Goal: Use online tool/utility: Utilize a website feature to perform a specific function

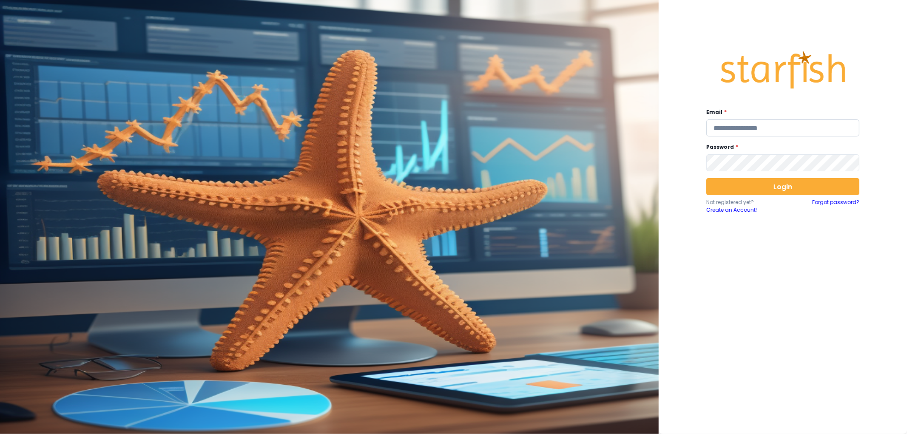
click at [730, 131] on input "email" at bounding box center [783, 128] width 153 height 17
type input "**********"
click at [788, 183] on button "Login" at bounding box center [783, 186] width 153 height 17
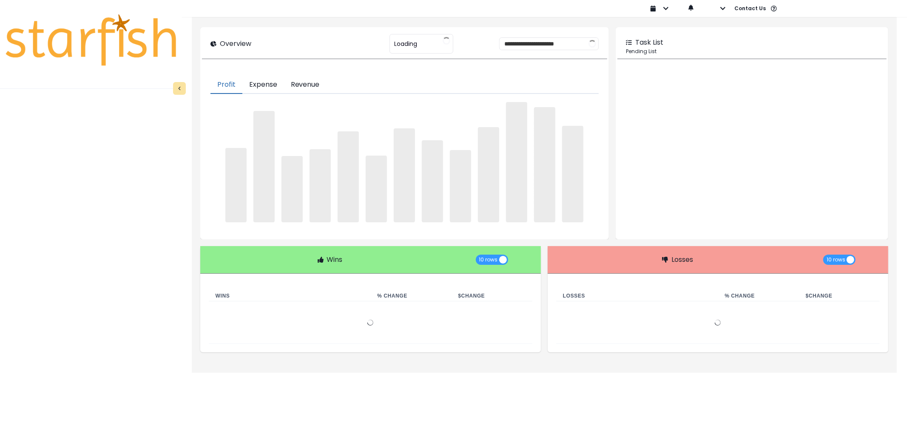
type input "********"
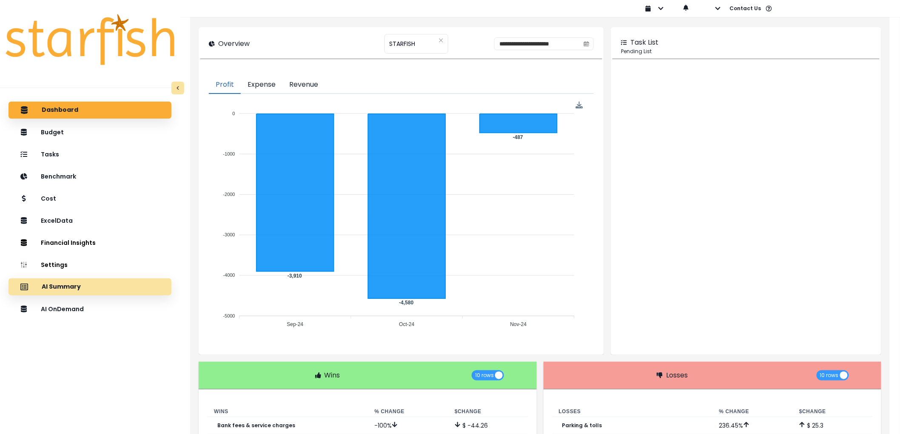
click at [100, 290] on div "AI Summary" at bounding box center [89, 287] width 149 height 18
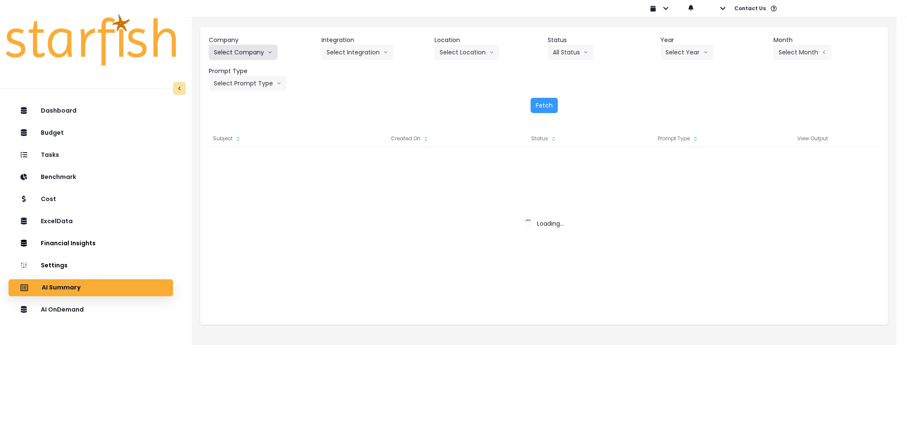
click at [247, 54] on button "Select Company" at bounding box center [243, 52] width 69 height 15
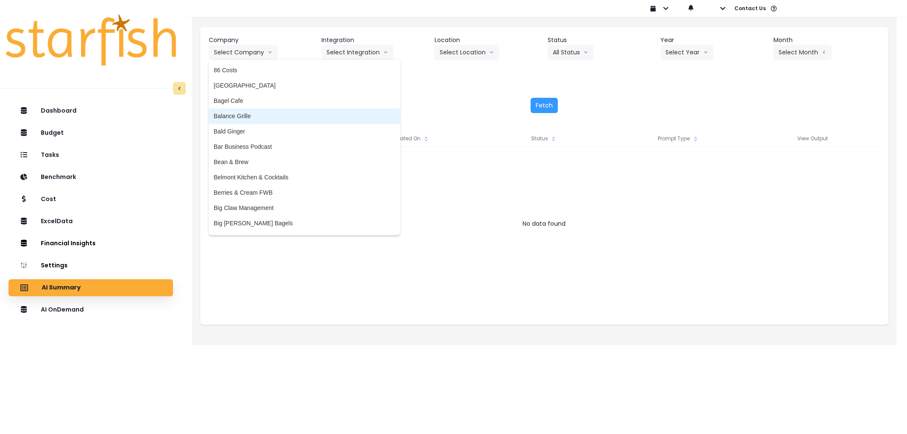
click at [289, 122] on li "Balance Grille" at bounding box center [304, 115] width 191 height 15
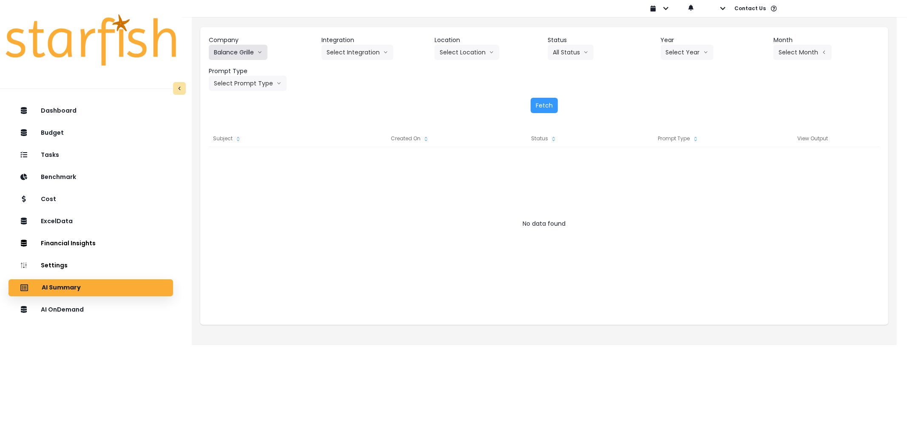
click at [239, 45] on button "Balance Grille" at bounding box center [238, 52] width 59 height 15
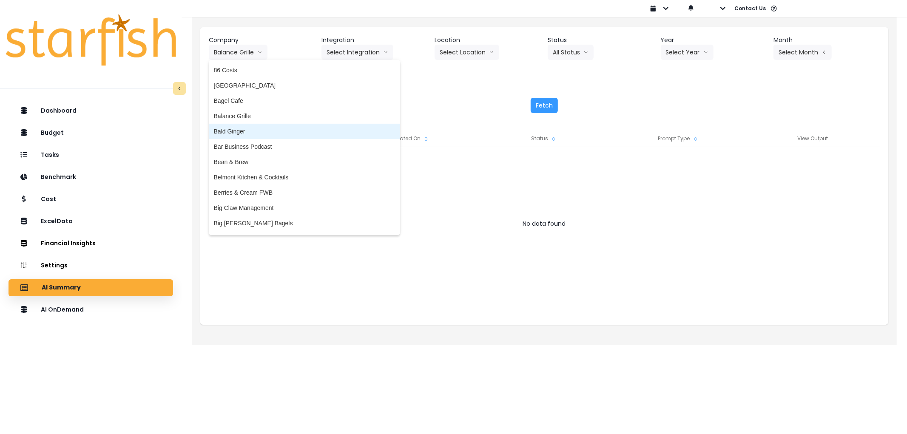
click at [246, 128] on span "Bald Ginger" at bounding box center [304, 131] width 181 height 9
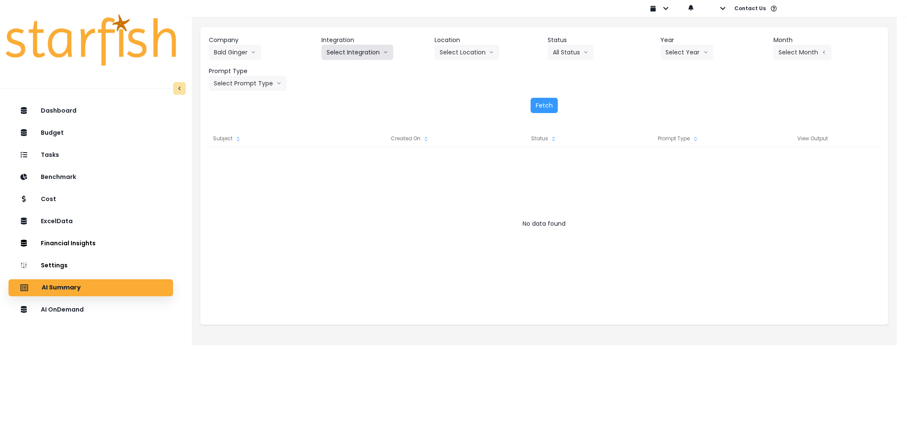
click at [334, 53] on button "Select Integration" at bounding box center [358, 52] width 72 height 15
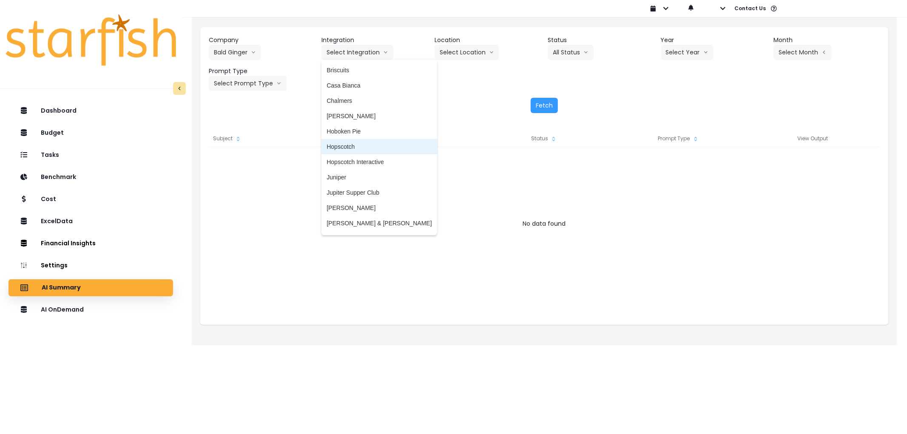
click at [357, 145] on span "Hopscotch" at bounding box center [379, 147] width 105 height 9
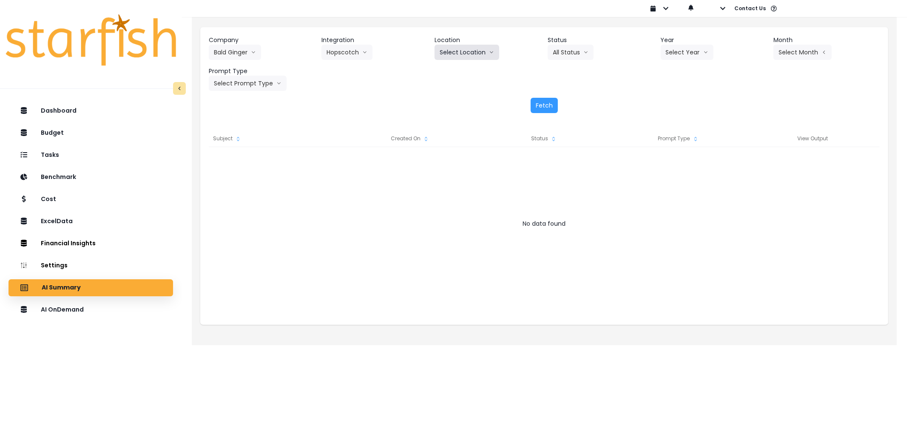
click at [468, 58] on button "Select Location" at bounding box center [467, 52] width 65 height 15
click at [678, 54] on button "Select Year" at bounding box center [687, 52] width 53 height 15
click at [678, 98] on span "2025" at bounding box center [672, 101] width 13 height 9
click at [799, 57] on button "Select Month" at bounding box center [803, 52] width 58 height 15
click at [752, 144] on span "July" at bounding box center [760, 147] width 17 height 9
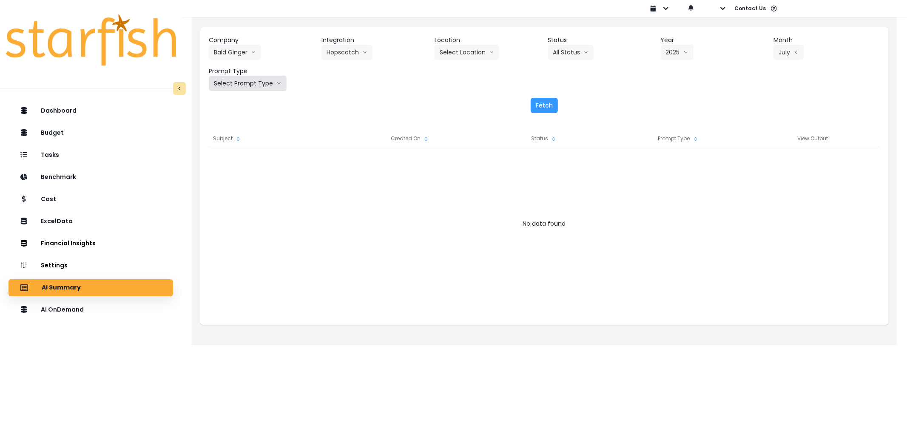
click at [261, 80] on button "Select Prompt Type" at bounding box center [248, 83] width 78 height 15
drag, startPoint x: 239, startPoint y: 144, endPoint x: 256, endPoint y: 138, distance: 18.0
click at [240, 143] on span "Error Task" at bounding box center [238, 147] width 48 height 9
click at [546, 103] on button "Fetch" at bounding box center [544, 105] width 27 height 15
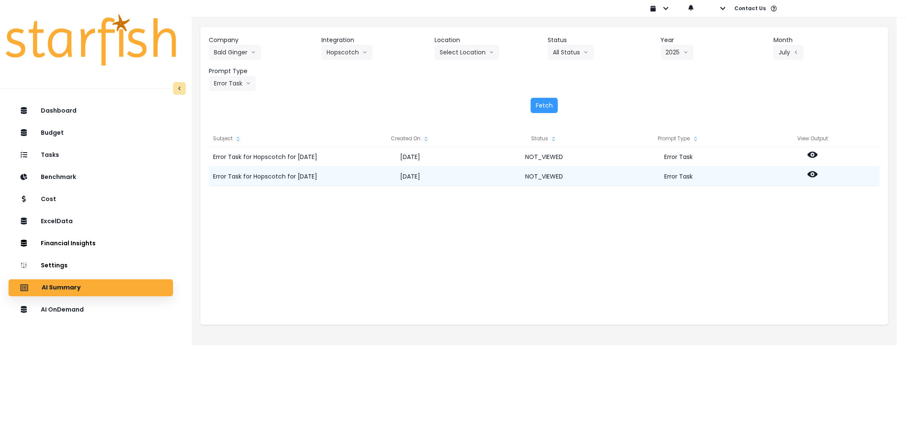
click at [816, 175] on icon at bounding box center [813, 174] width 10 height 6
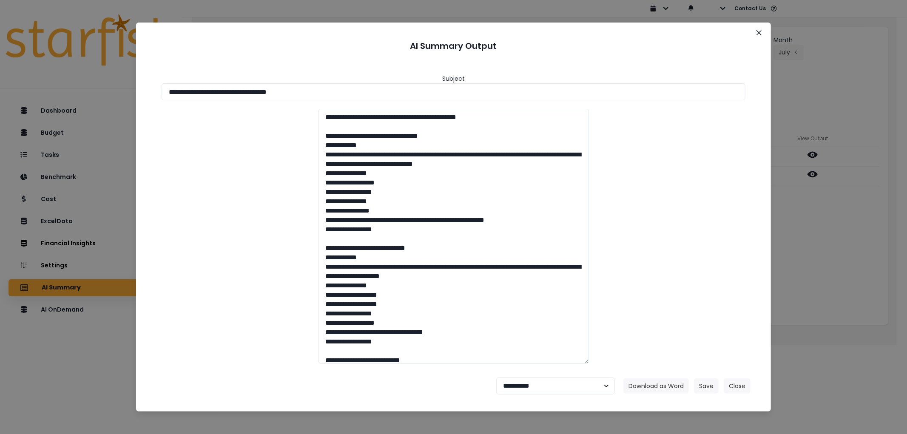
drag, startPoint x: 378, startPoint y: 95, endPoint x: 142, endPoint y: 92, distance: 235.7
click at [141, 91] on section "**********" at bounding box center [453, 217] width 635 height 389
click at [667, 390] on button "Download as Word" at bounding box center [657, 386] width 66 height 15
click at [643, 384] on button "Download as Word" at bounding box center [657, 386] width 66 height 15
